Goal: Task Accomplishment & Management: Use online tool/utility

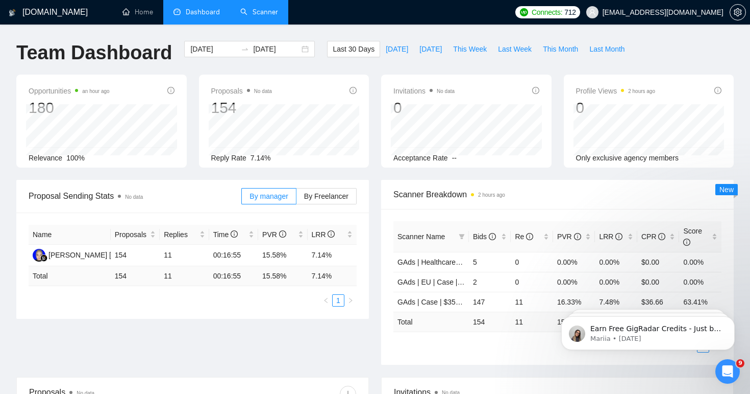
click at [247, 9] on link "Scanner" at bounding box center [259, 12] width 38 height 9
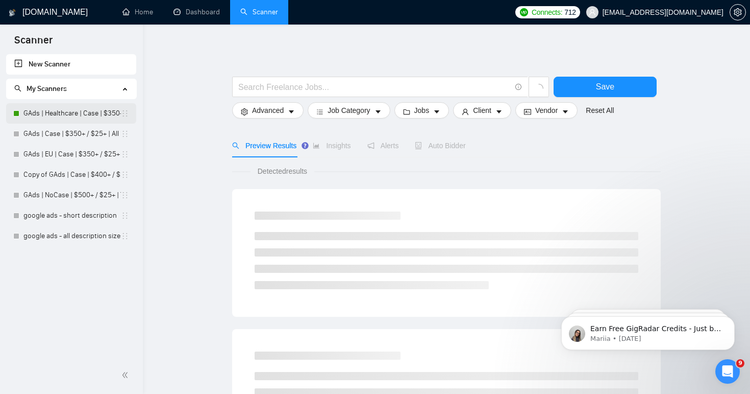
click at [70, 115] on link "GAds | Healthcare | Case | $350+ / $25+ | All Days" at bounding box center [71, 113] width 97 height 20
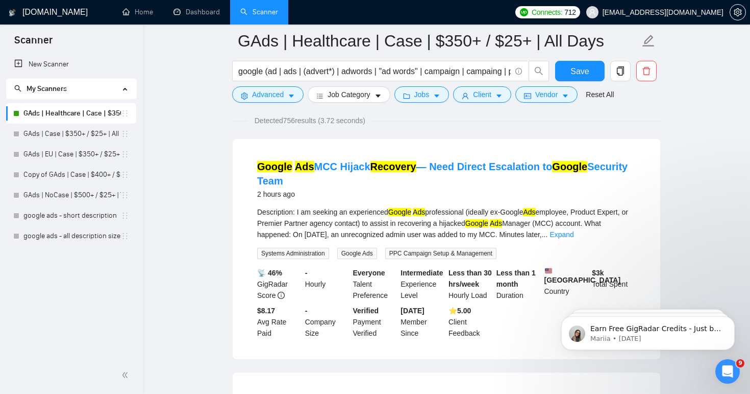
scroll to position [77, 0]
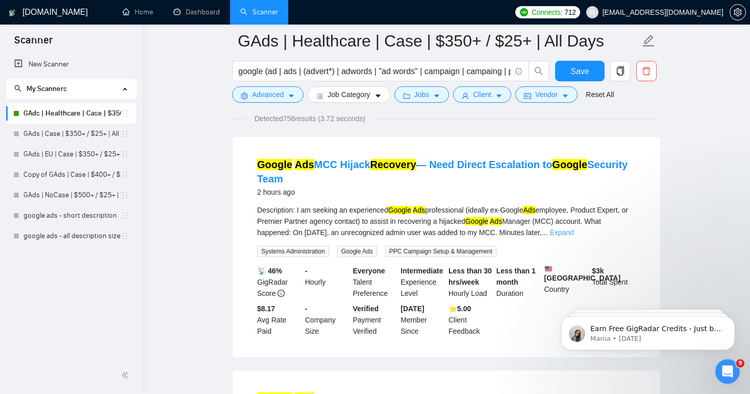
click at [574, 233] on link "Expand" at bounding box center [562, 232] width 24 height 8
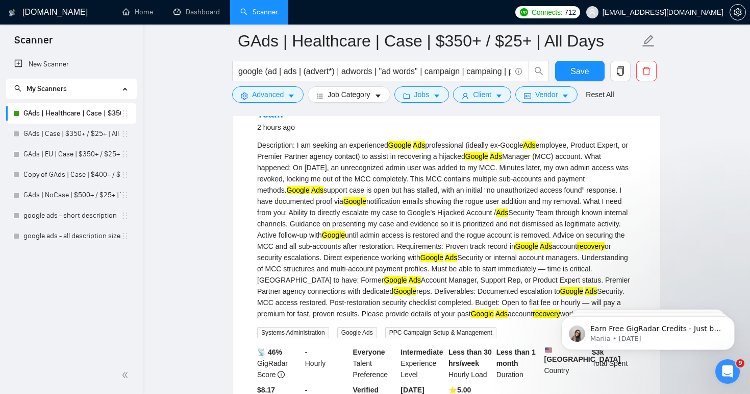
scroll to position [0, 0]
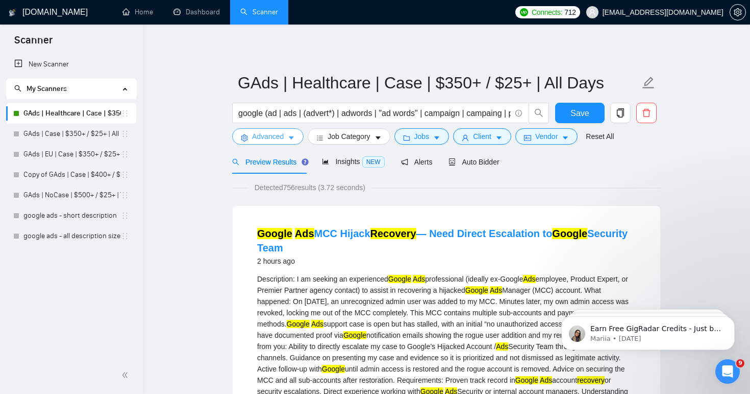
click at [289, 135] on icon "caret-down" at bounding box center [291, 137] width 7 height 7
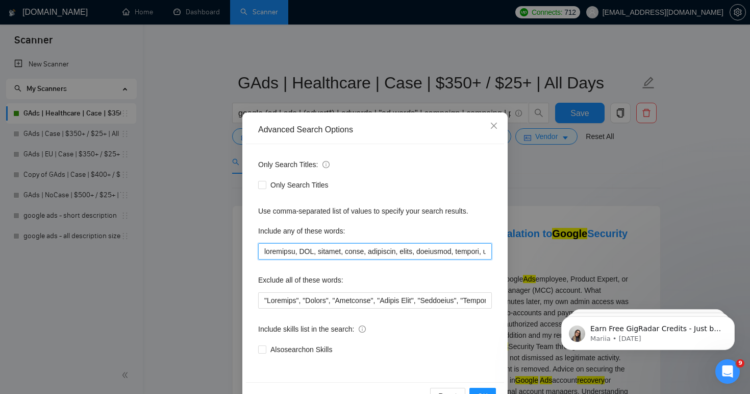
click at [312, 253] on input "text" at bounding box center [375, 251] width 234 height 16
click at [356, 252] on input "text" at bounding box center [375, 251] width 234 height 16
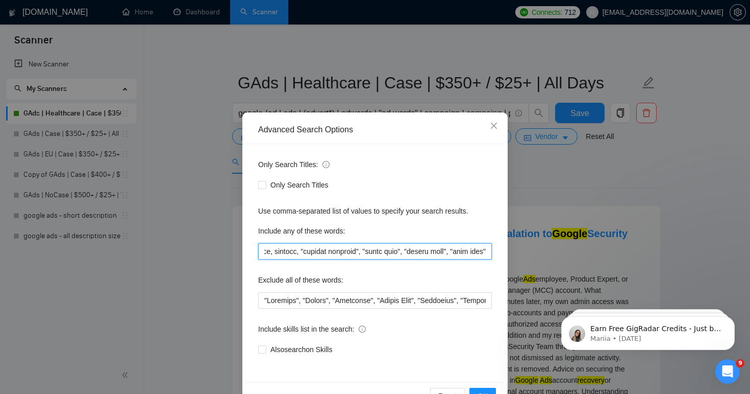
drag, startPoint x: 328, startPoint y: 252, endPoint x: 627, endPoint y: 278, distance: 300.3
click at [627, 278] on div "Advanced Search Options Only Search Titles: Only Search Titles Use comma-separa…" at bounding box center [375, 197] width 750 height 394
click at [305, 254] on input "text" at bounding box center [375, 251] width 234 height 16
drag, startPoint x: 303, startPoint y: 252, endPoint x: 271, endPoint y: 252, distance: 31.6
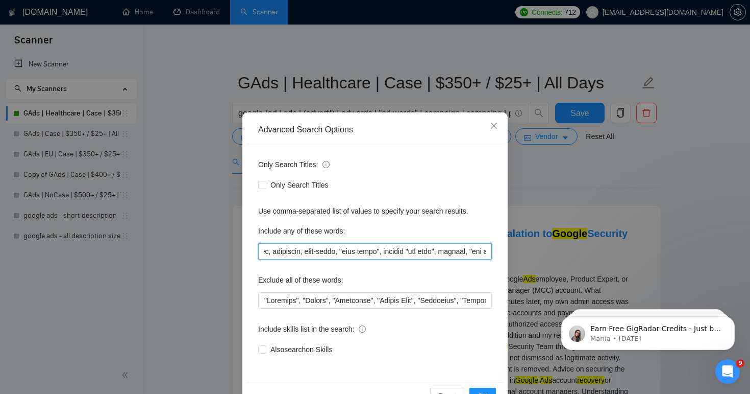
click at [271, 252] on input "text" at bounding box center [375, 251] width 234 height 16
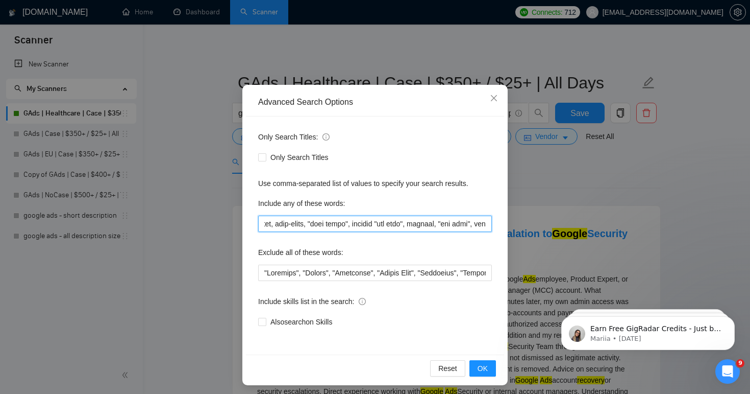
scroll to position [31, 0]
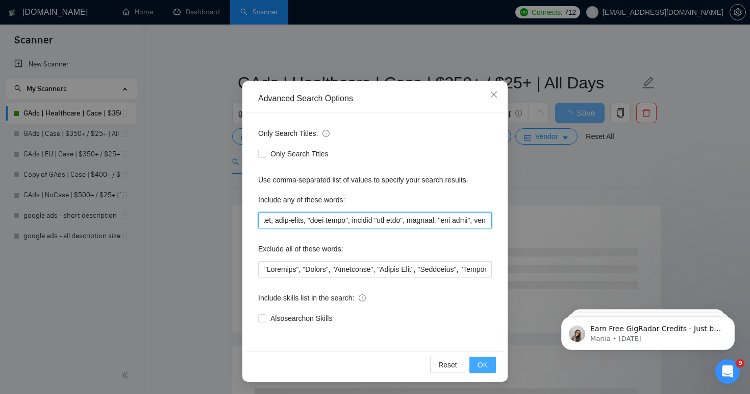
type input "treatment, HRV, anxiety, sleep, neurotech, neuro, longevity, surgeon, surgery, …"
click at [481, 369] on span "OK" at bounding box center [483, 364] width 10 height 11
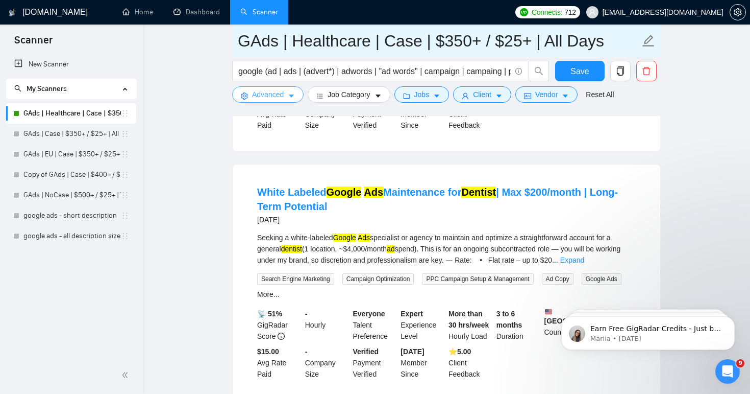
scroll to position [828, 0]
